Goal: Navigation & Orientation: Find specific page/section

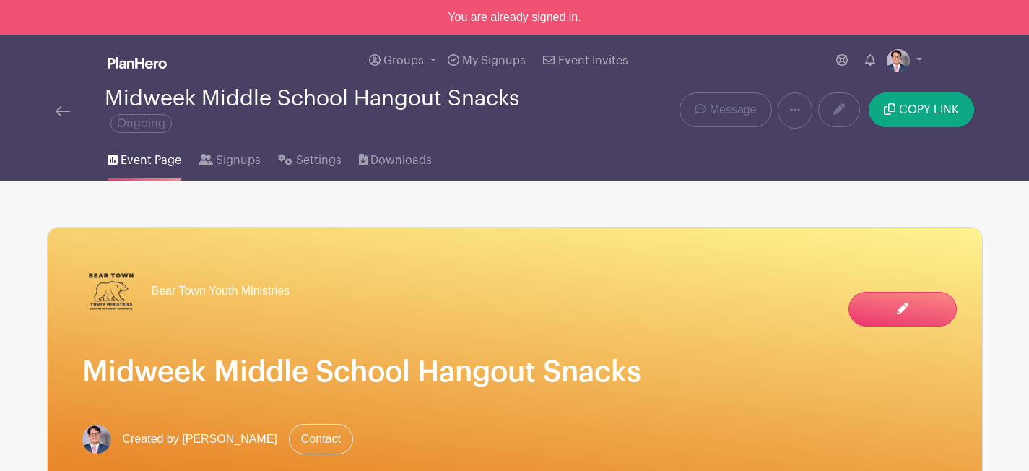
click at [65, 105] on link at bounding box center [63, 110] width 14 height 17
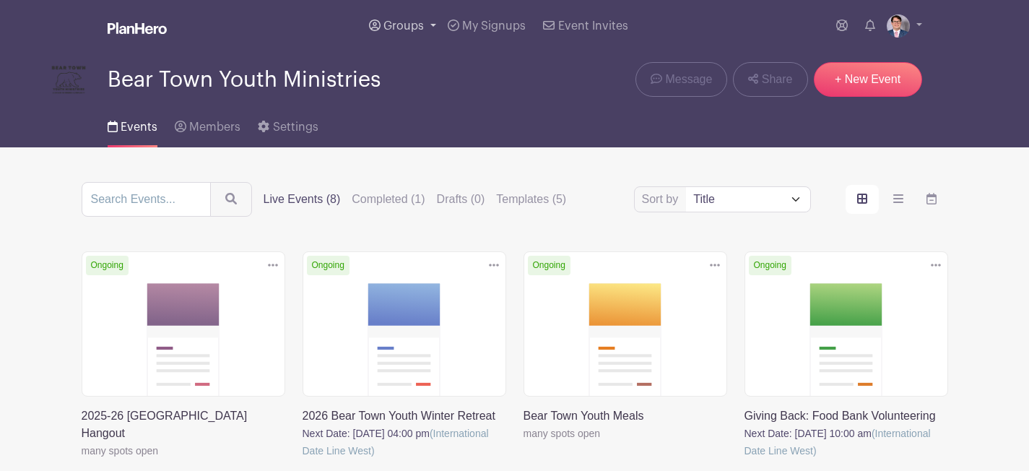
click at [414, 28] on span "Groups" at bounding box center [403, 26] width 40 height 12
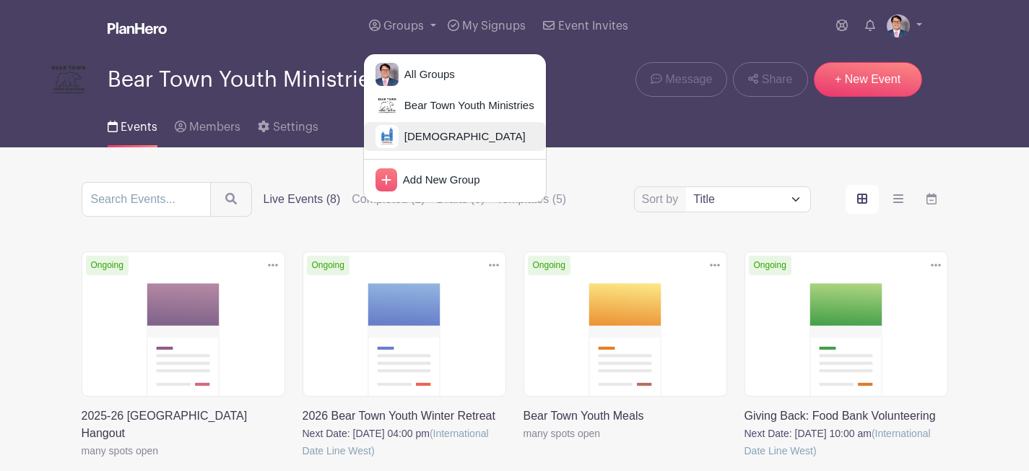
click at [417, 136] on span "[DEMOGRAPHIC_DATA]" at bounding box center [462, 137] width 127 height 17
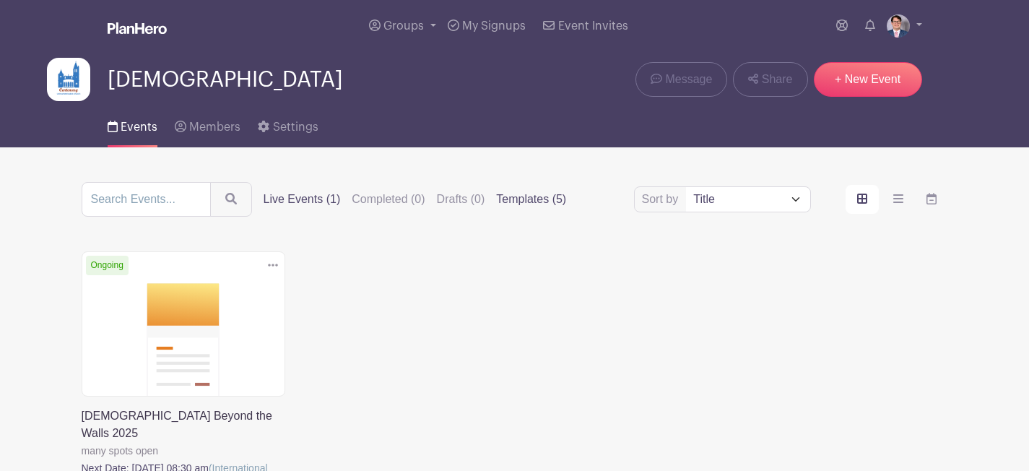
click at [524, 194] on label "Templates (5)" at bounding box center [531, 199] width 70 height 17
click at [0, 0] on input "Templates (5)" at bounding box center [0, 0] width 0 height 0
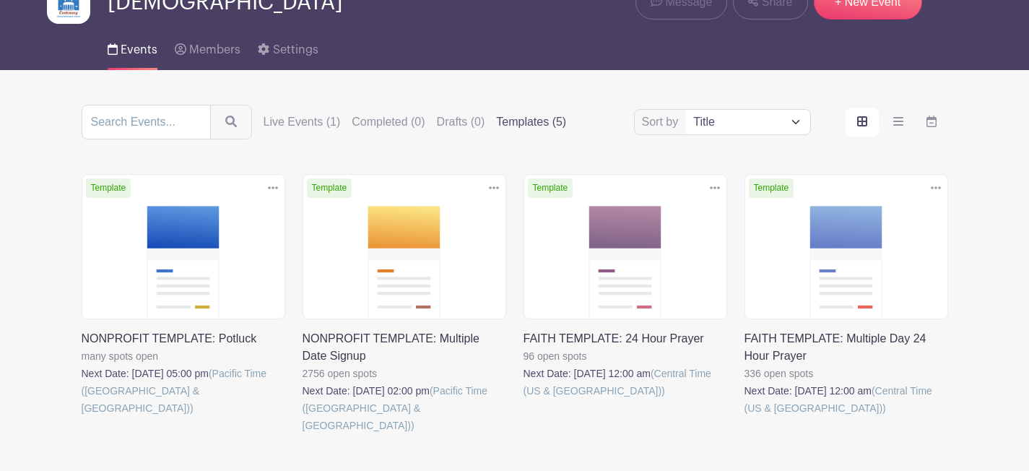
scroll to position [152, 0]
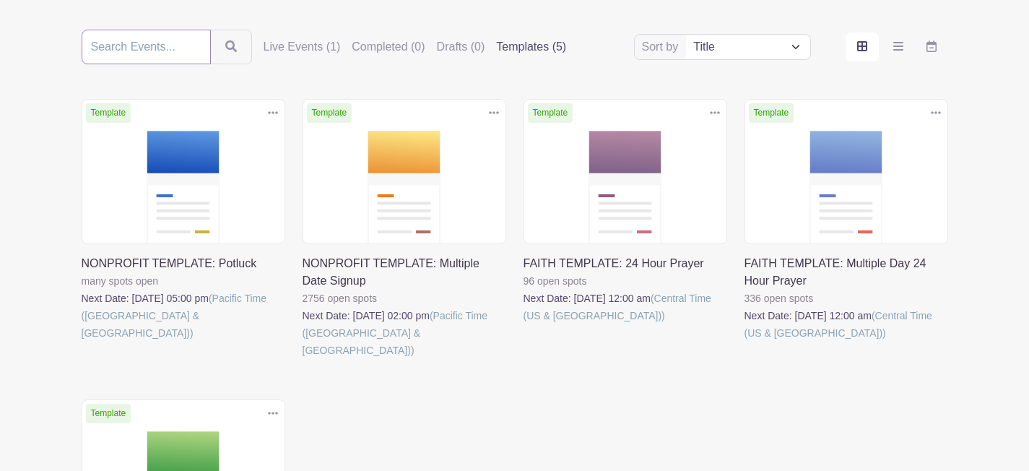
click at [127, 50] on input "search" at bounding box center [146, 47] width 129 height 35
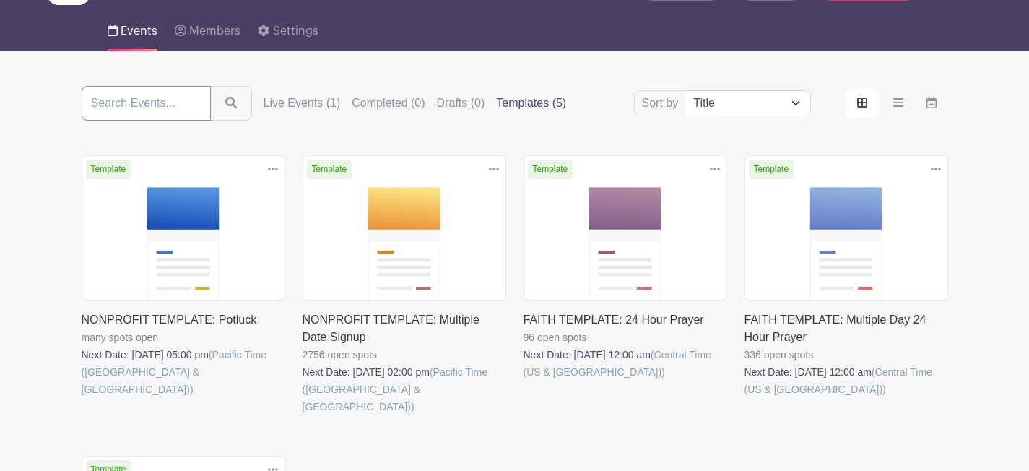
scroll to position [25, 0]
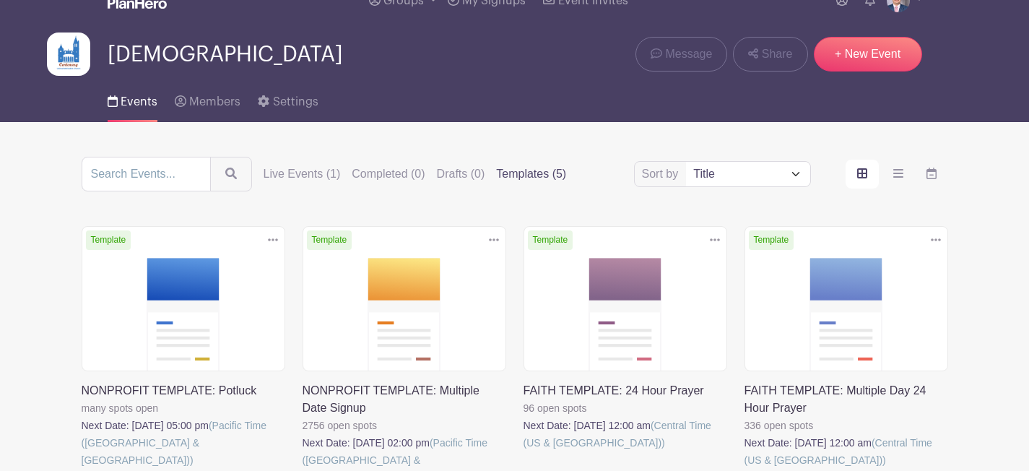
click at [243, 169] on div "Sort by Title Recently modified Newest Live Events (1) Completed (0) Drafts (0)…" at bounding box center [515, 174] width 867 height 35
click at [275, 179] on label "Live Events (1)" at bounding box center [302, 173] width 77 height 17
click at [0, 0] on input "Live Events (1)" at bounding box center [0, 0] width 0 height 0
